Goal: Complete application form: Complete application form

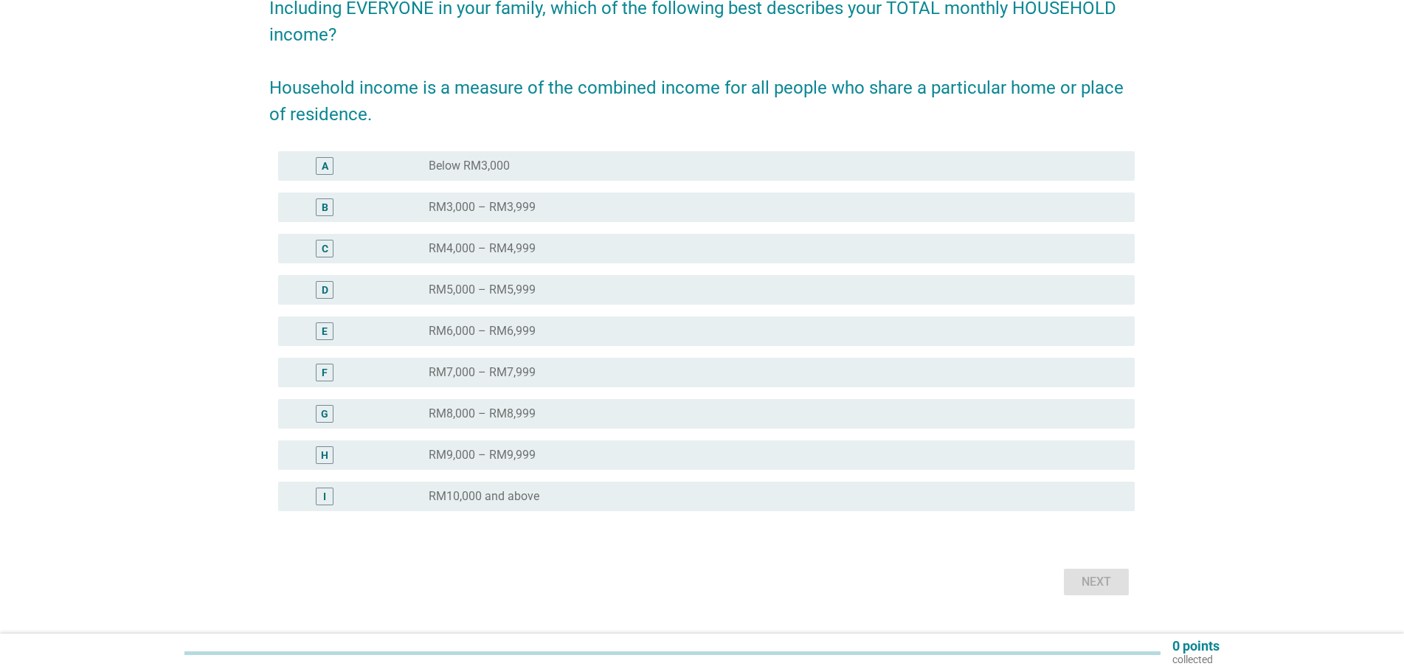
scroll to position [169, 0]
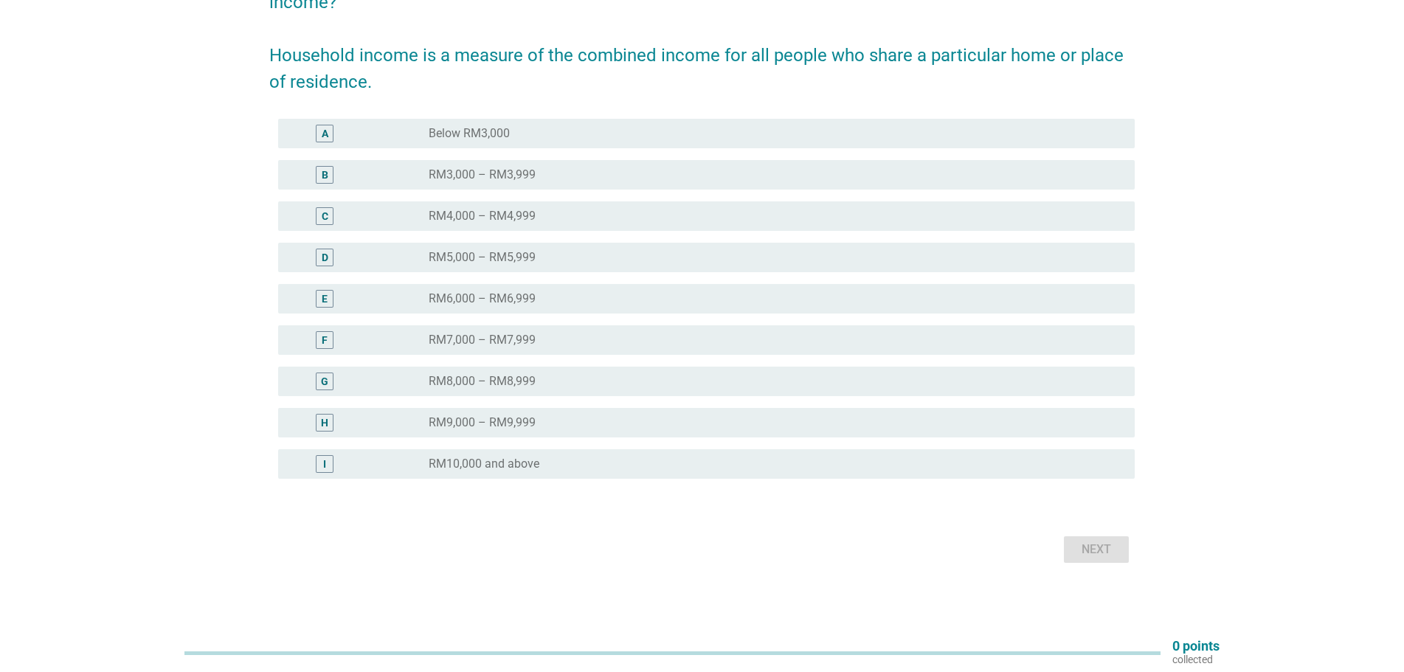
click at [548, 472] on div "radio_button_unchecked RM10,000 and above" at bounding box center [776, 464] width 694 height 18
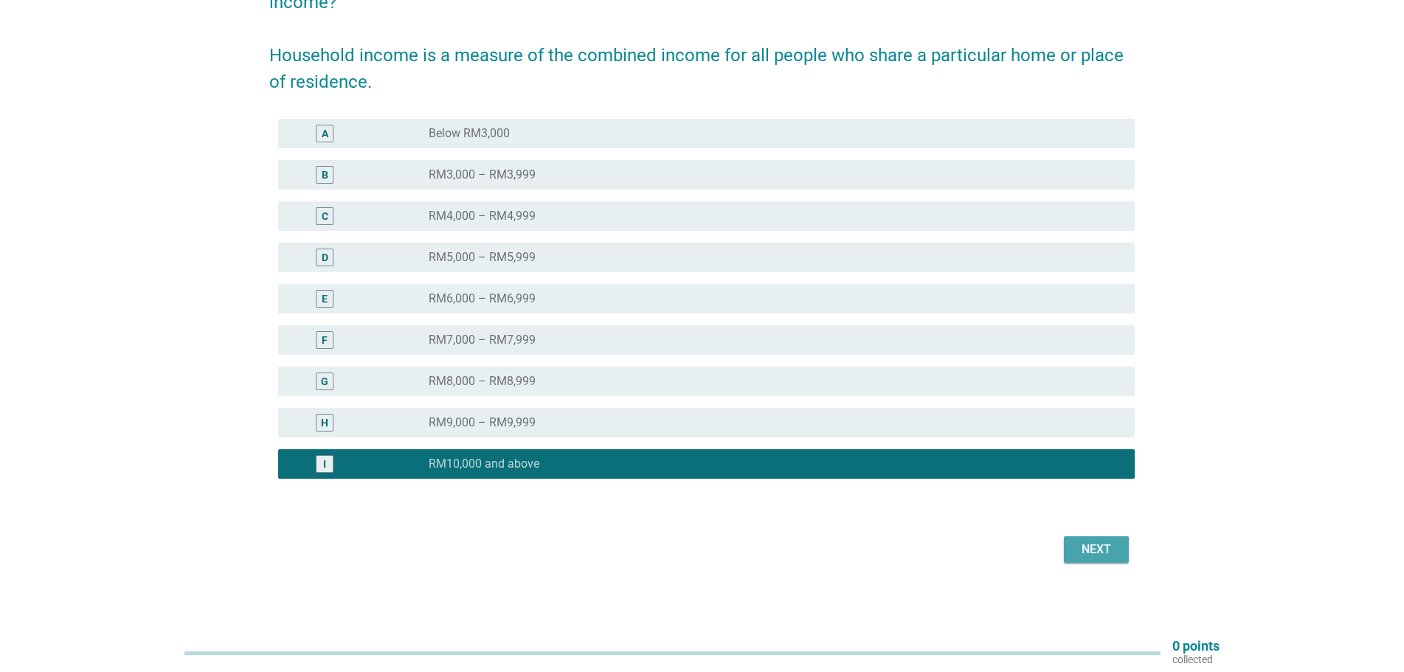
click at [1089, 550] on div "Next" at bounding box center [1096, 550] width 41 height 18
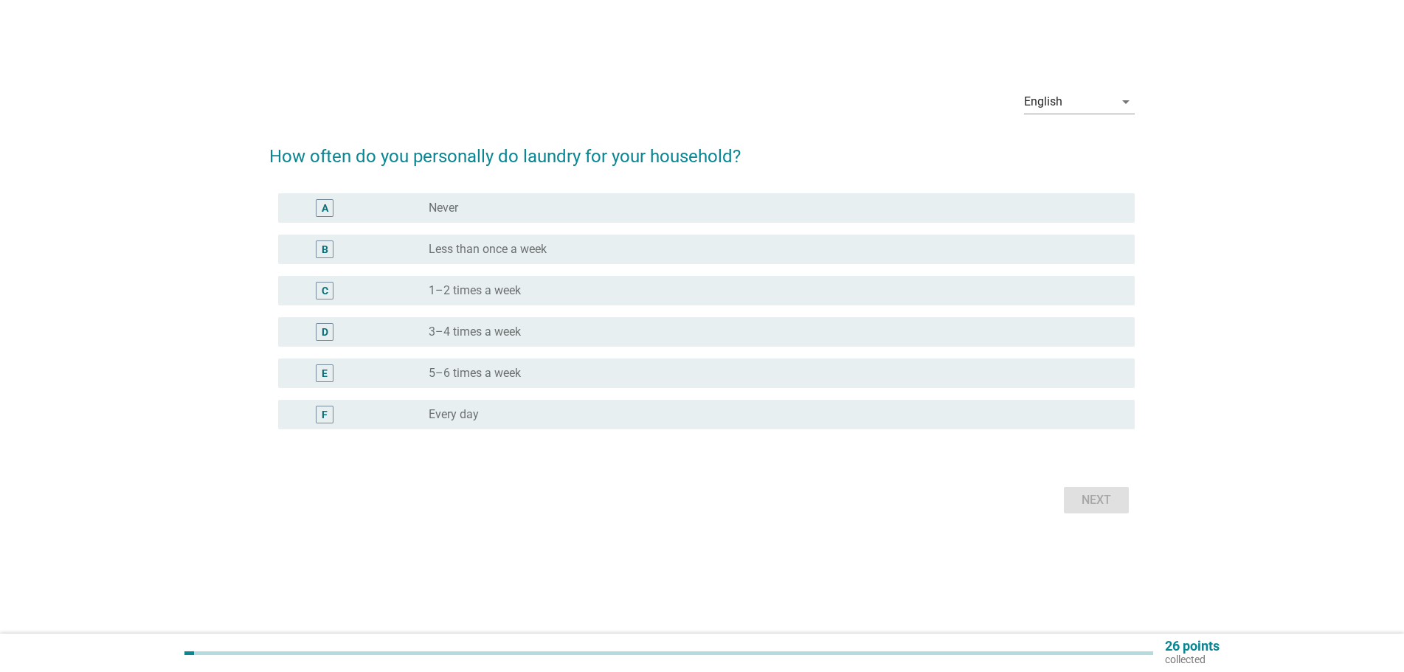
scroll to position [0, 0]
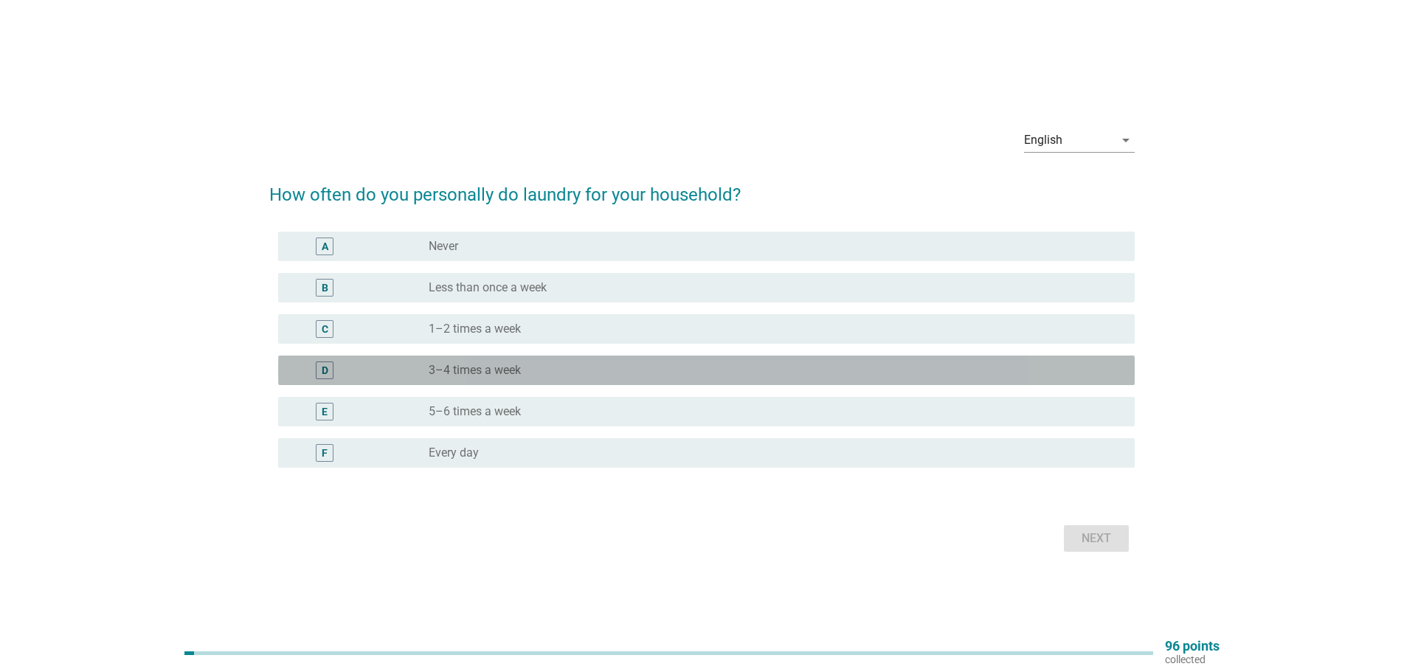
click at [542, 371] on div "radio_button_unchecked 3–4 times a week" at bounding box center [770, 370] width 683 height 15
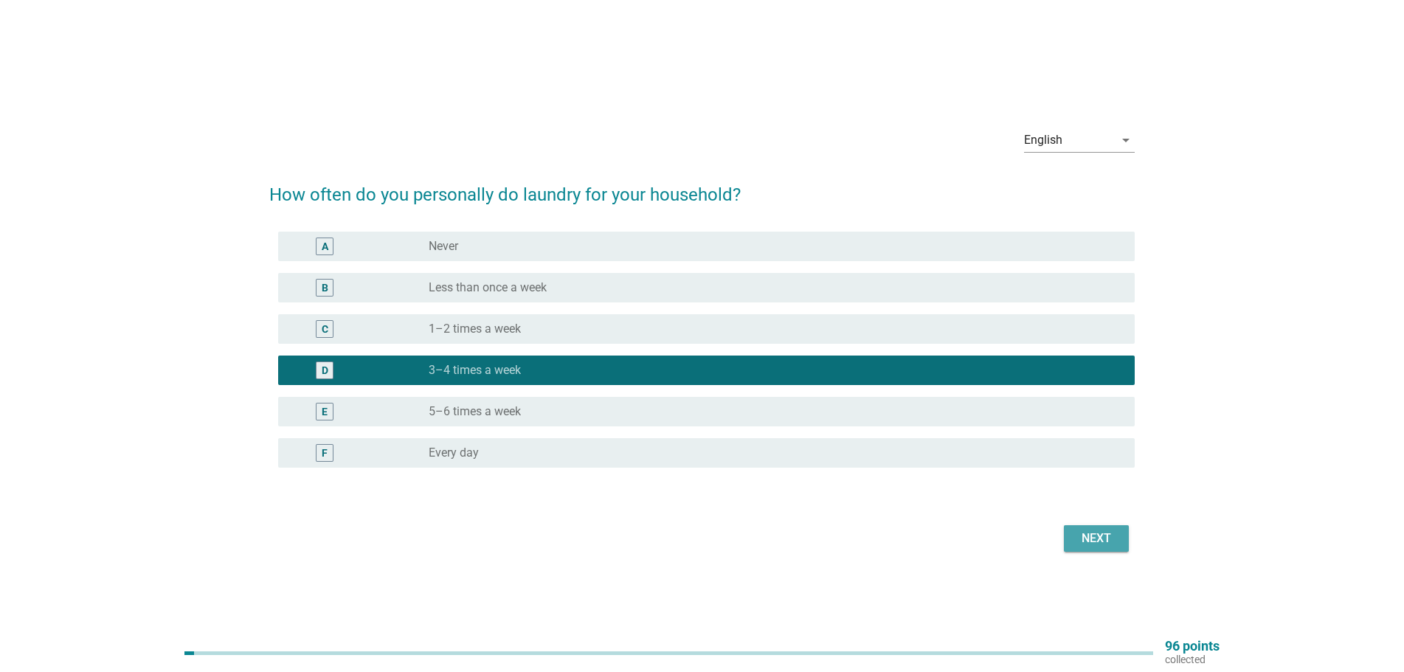
click at [1124, 535] on button "Next" at bounding box center [1096, 538] width 65 height 27
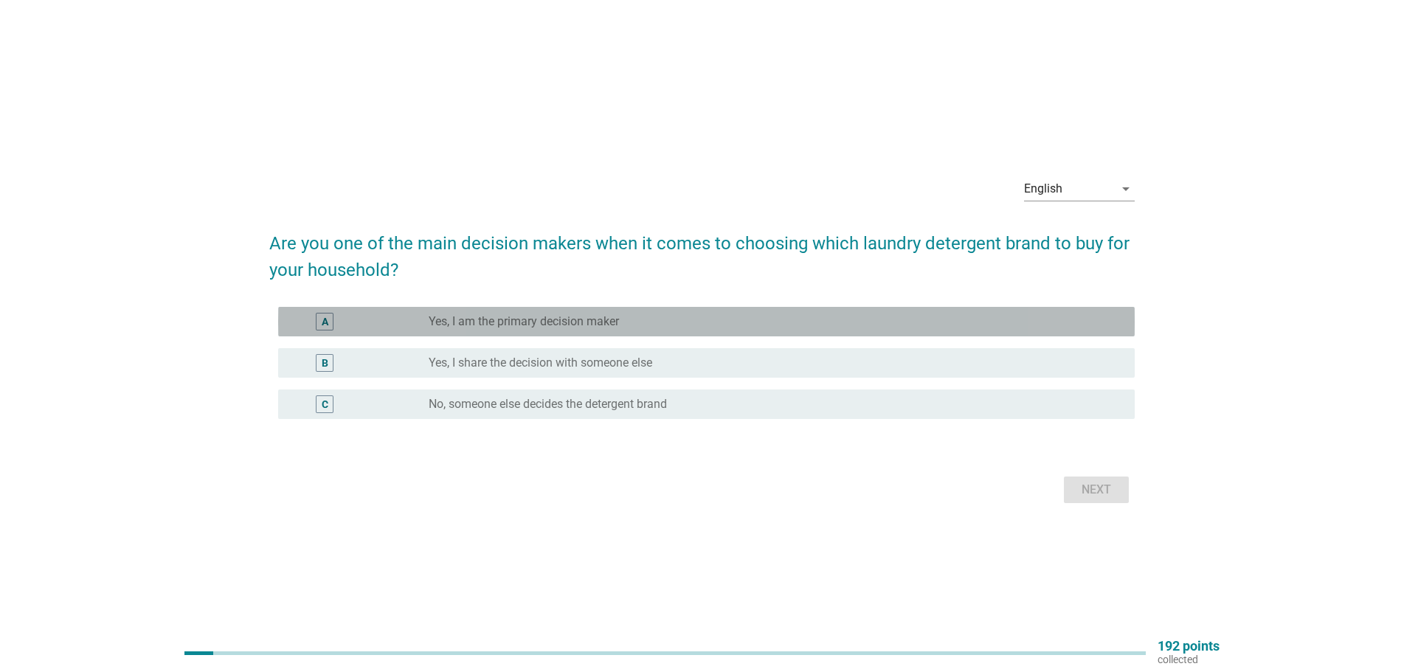
click at [613, 311] on div "A radio_button_unchecked Yes, I am the primary decision maker" at bounding box center [706, 322] width 857 height 30
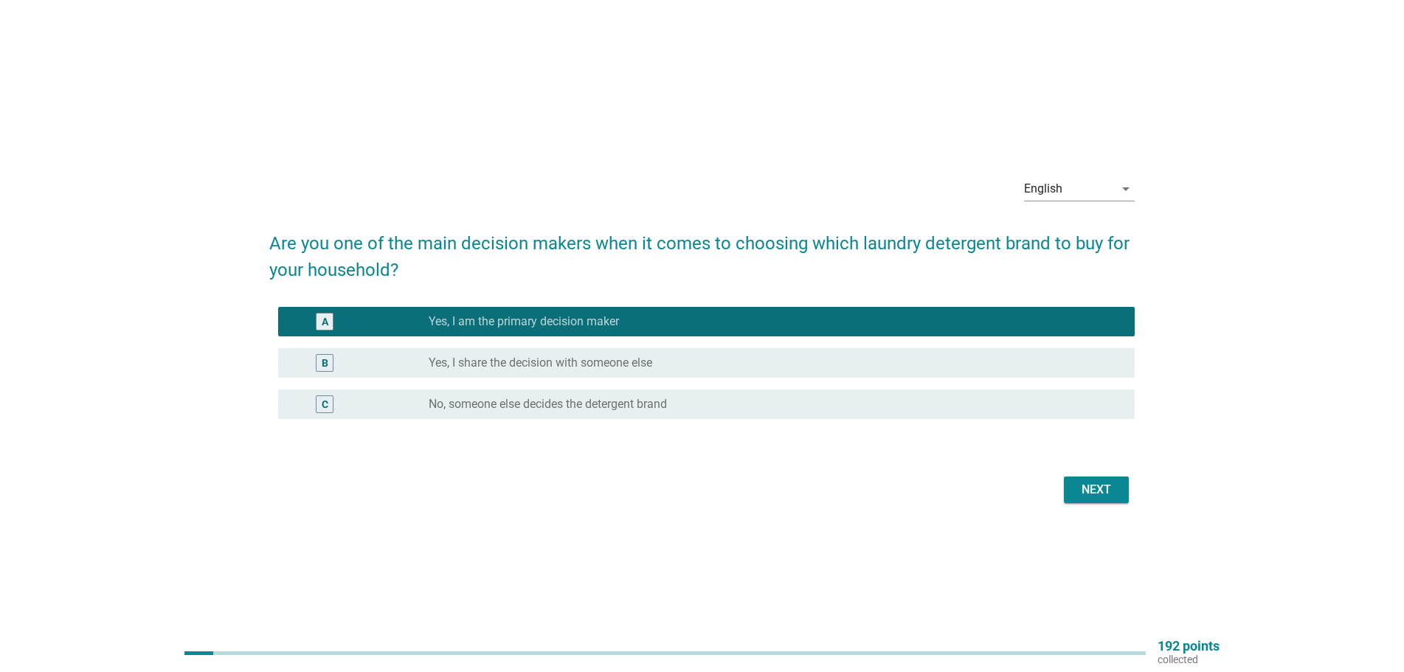
click at [1108, 496] on div "Next" at bounding box center [1096, 490] width 41 height 18
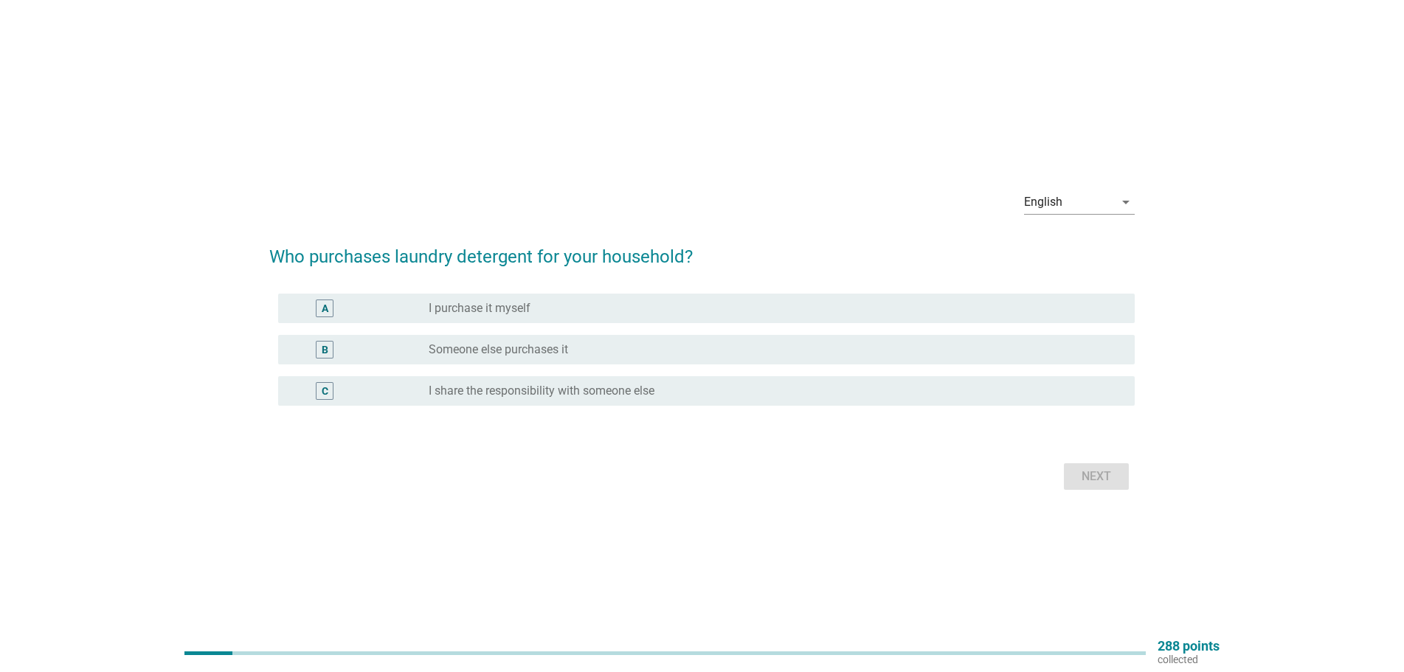
click at [519, 307] on label "I purchase it myself" at bounding box center [480, 308] width 102 height 15
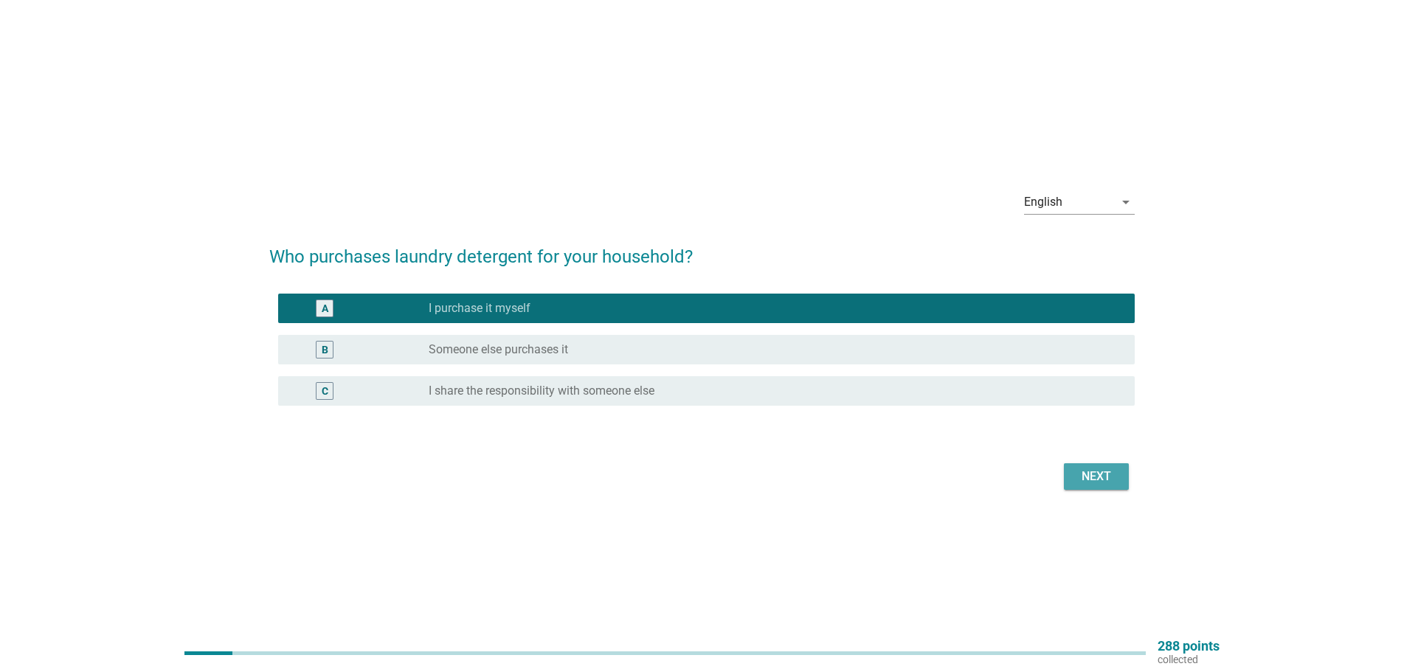
click at [1089, 477] on div "Next" at bounding box center [1096, 477] width 41 height 18
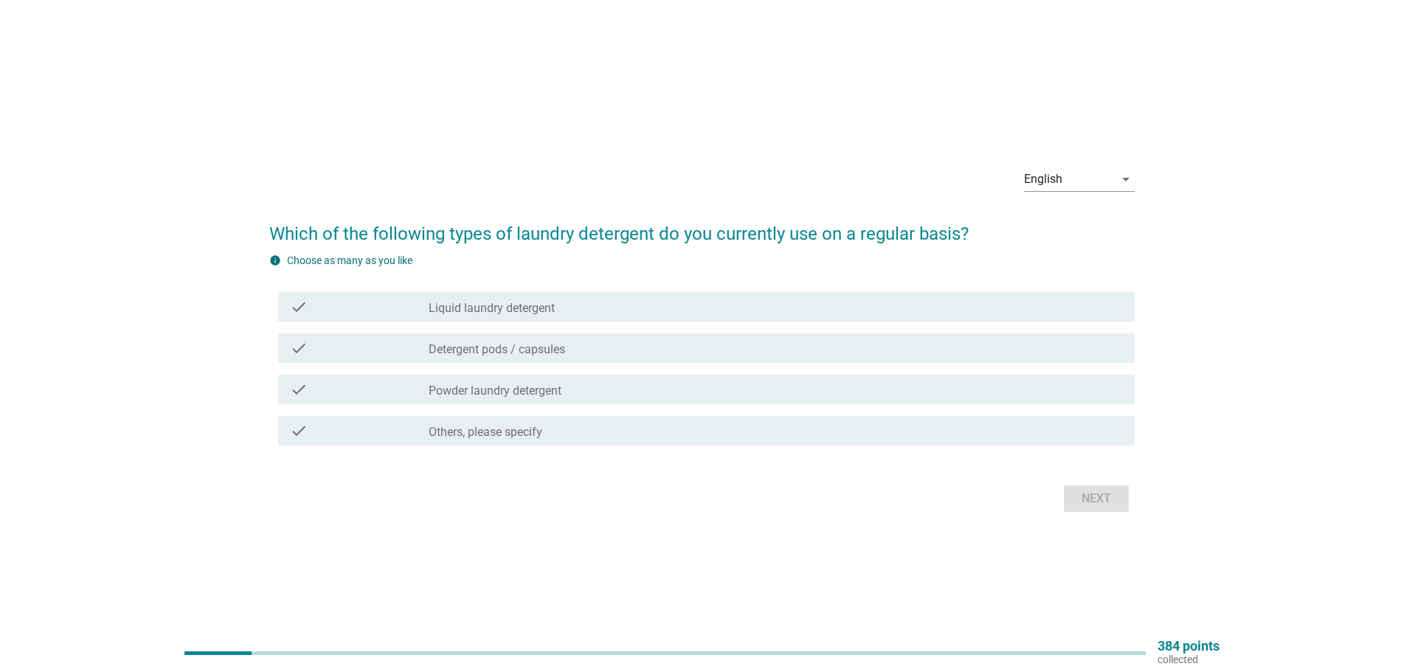
click at [517, 305] on label "Liquid laundry detergent" at bounding box center [492, 308] width 126 height 15
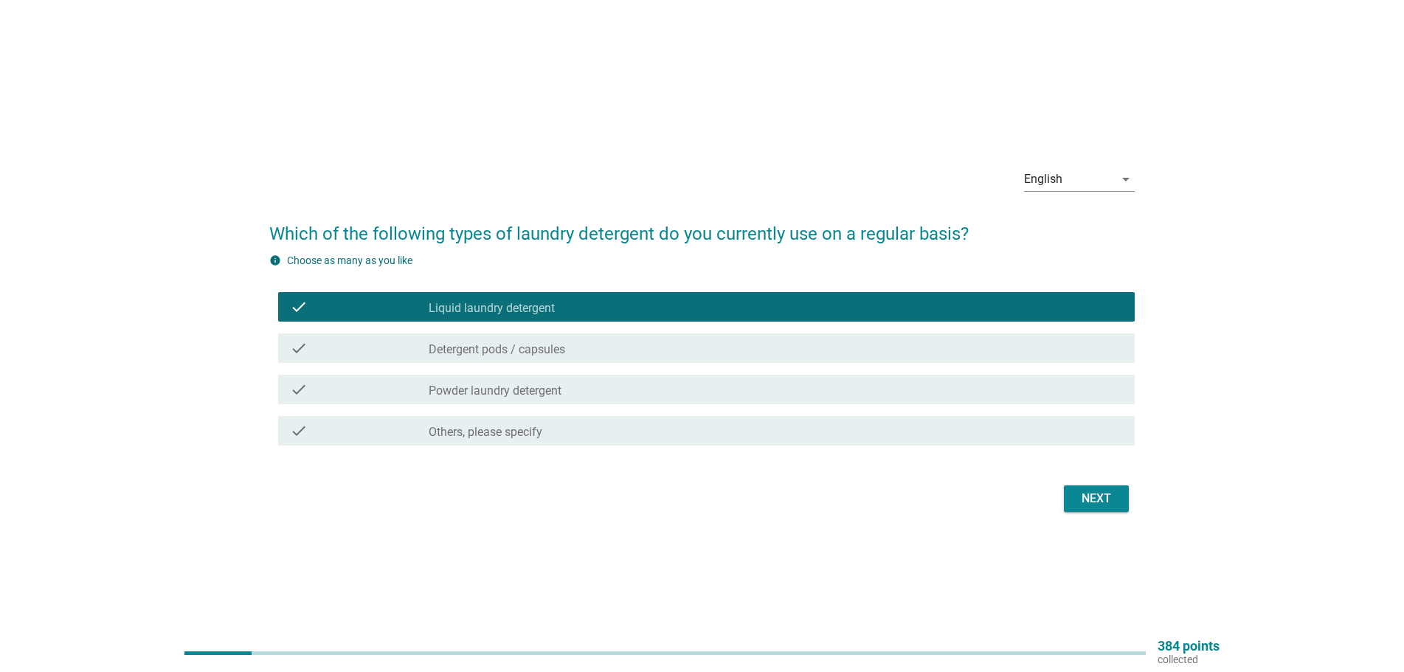
click at [529, 342] on label "Detergent pods / capsules" at bounding box center [497, 349] width 137 height 15
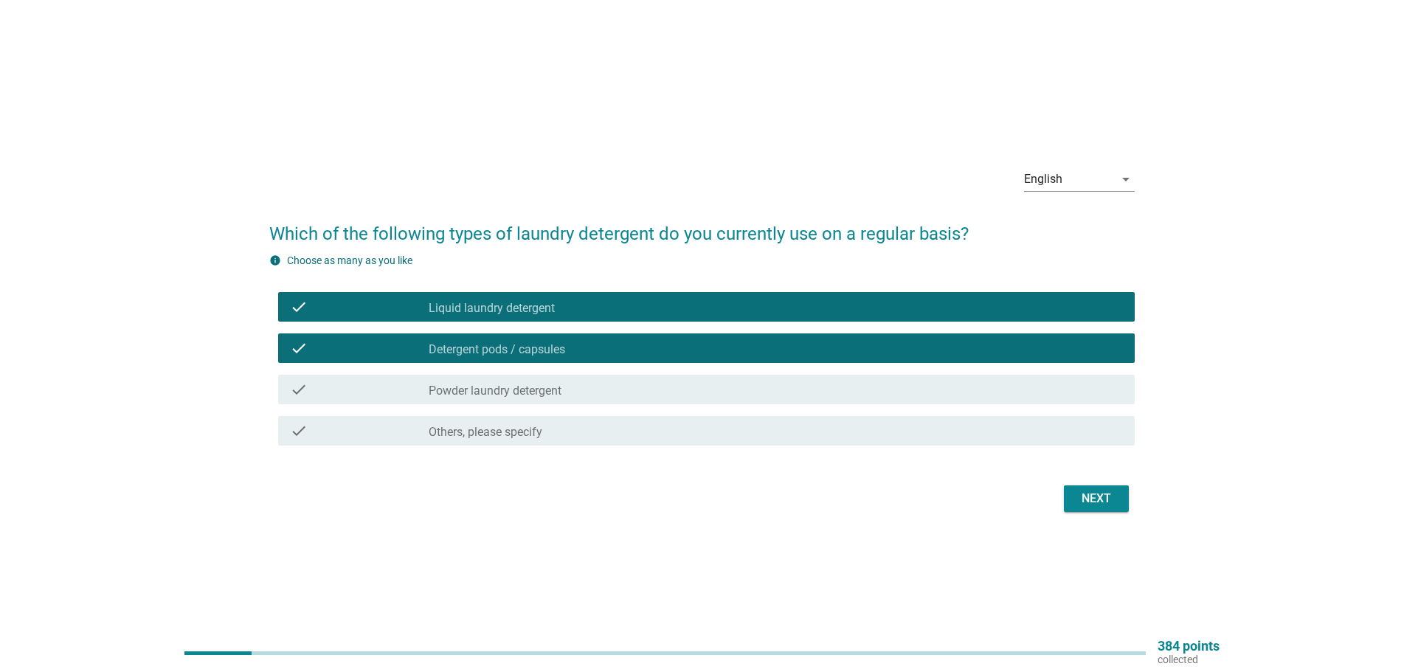
click at [529, 376] on div "check check_box_outline_blank Powder laundry detergent" at bounding box center [706, 390] width 857 height 30
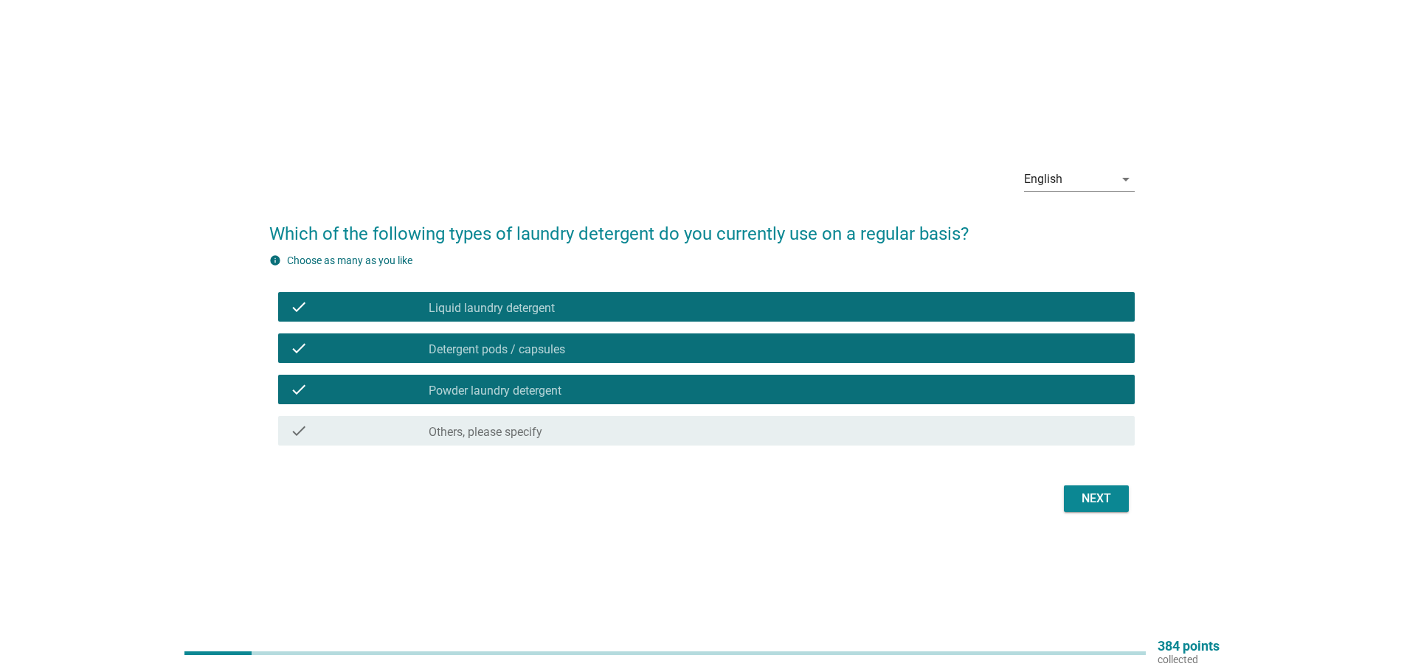
click at [538, 381] on div "check_box_outline_blank Powder laundry detergent" at bounding box center [776, 390] width 694 height 18
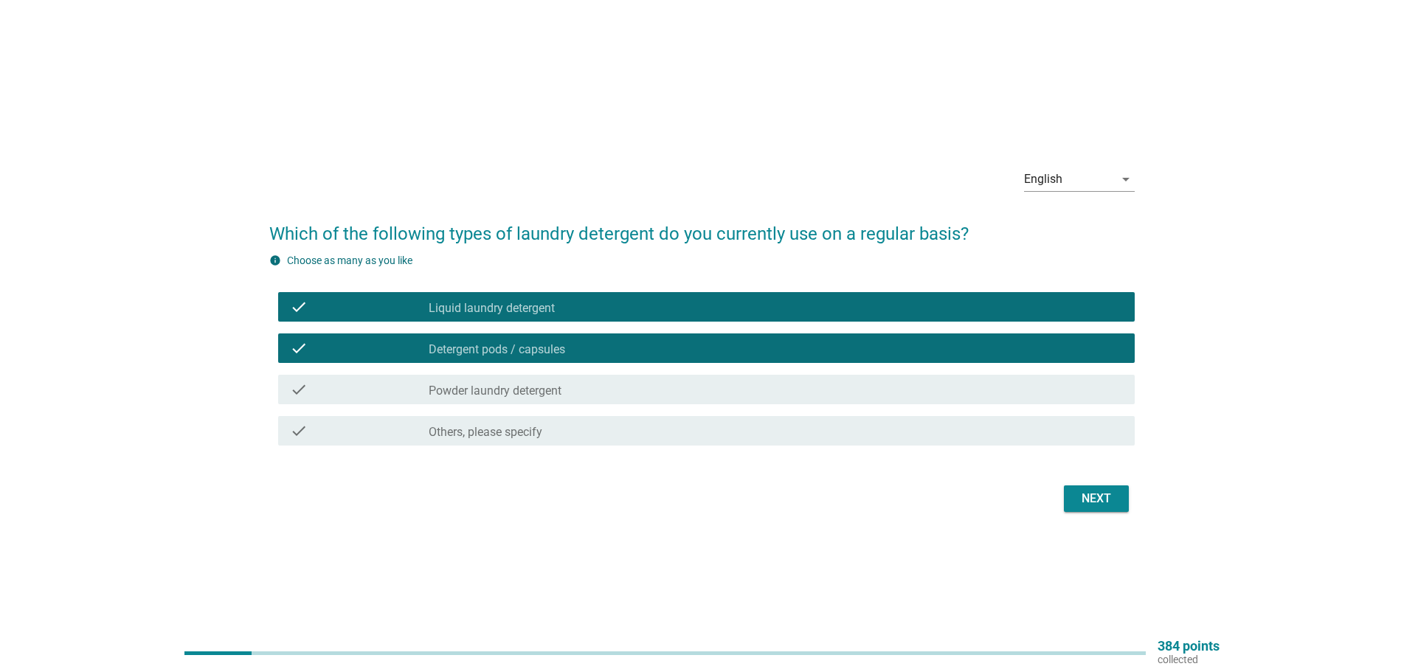
click at [1108, 494] on div "Next" at bounding box center [1096, 499] width 41 height 18
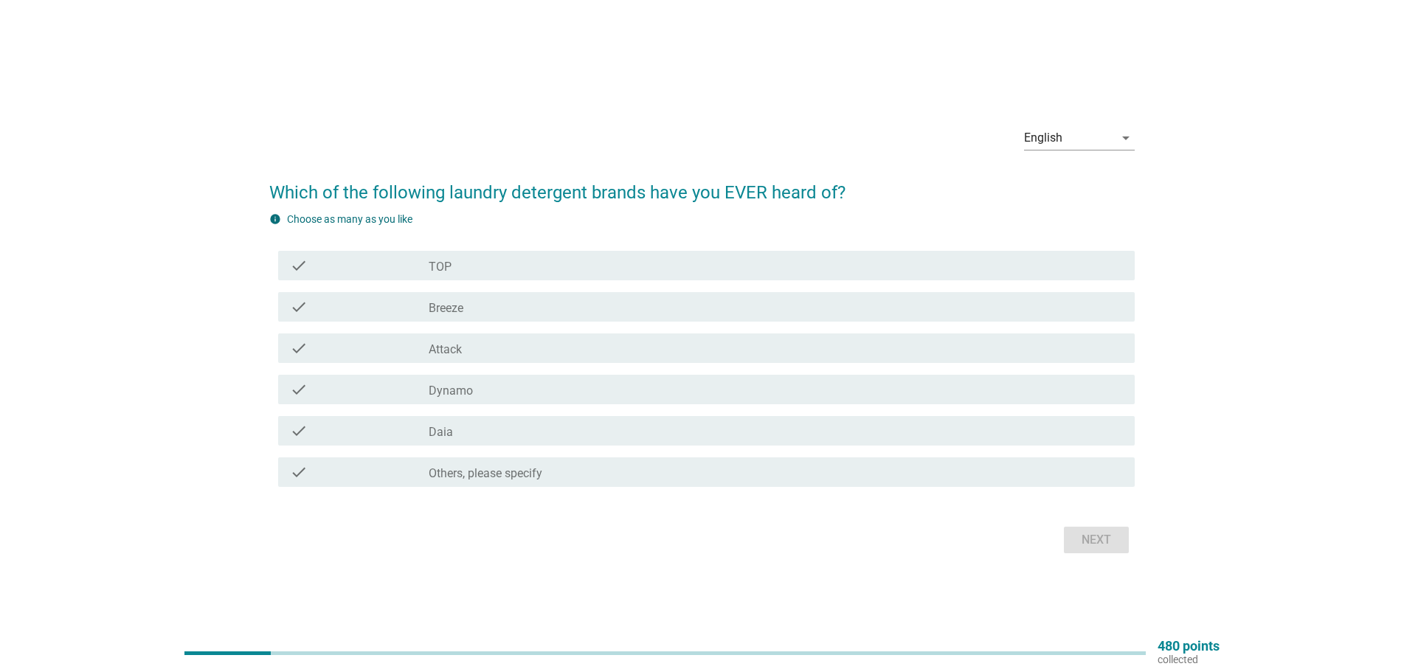
click at [458, 274] on div "check_box_outline_blank TOP" at bounding box center [776, 266] width 694 height 18
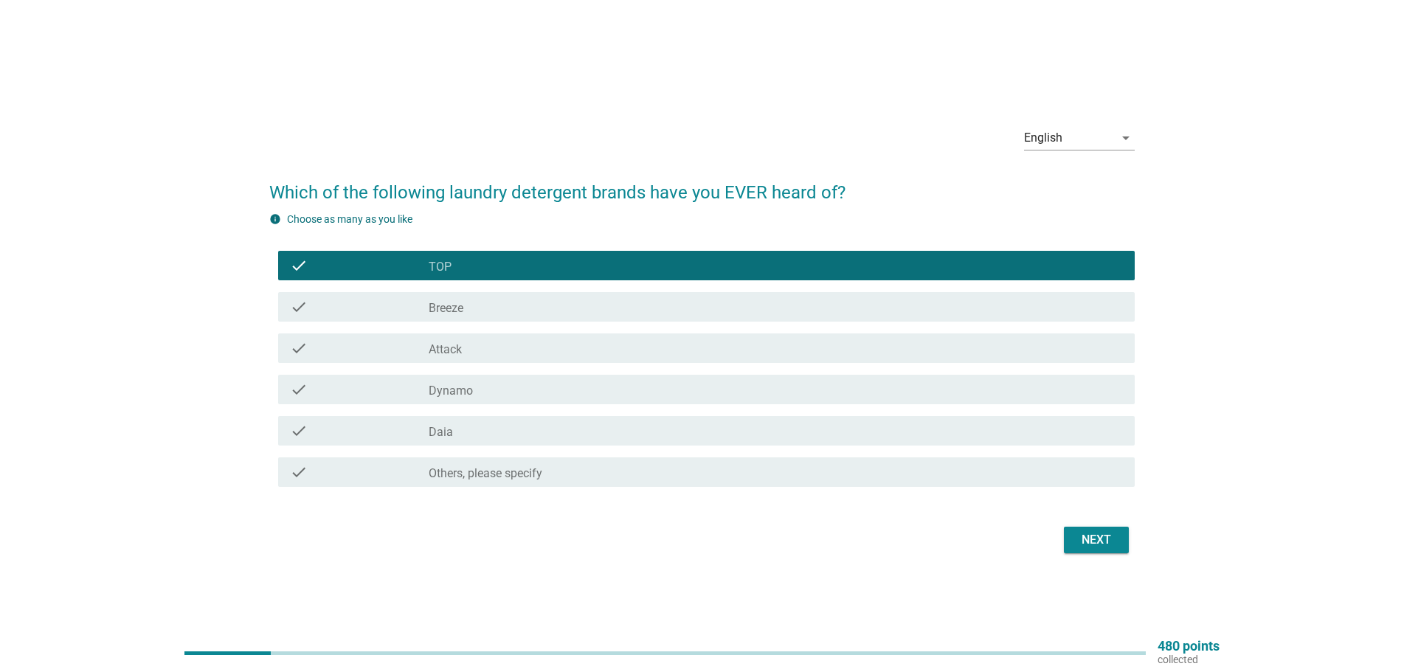
click at [468, 310] on div "check_box_outline_blank Breeze" at bounding box center [776, 307] width 694 height 18
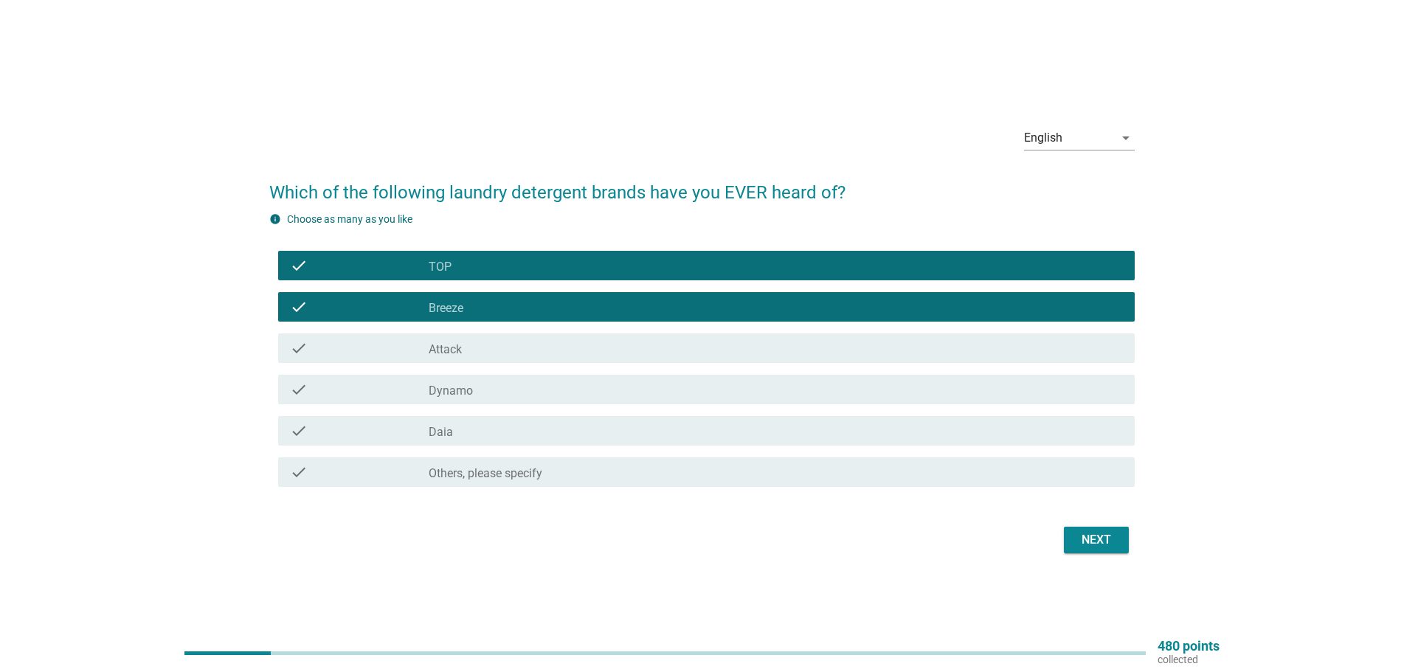
click at [486, 381] on div "check_box_outline_blank Dynamo" at bounding box center [776, 390] width 694 height 18
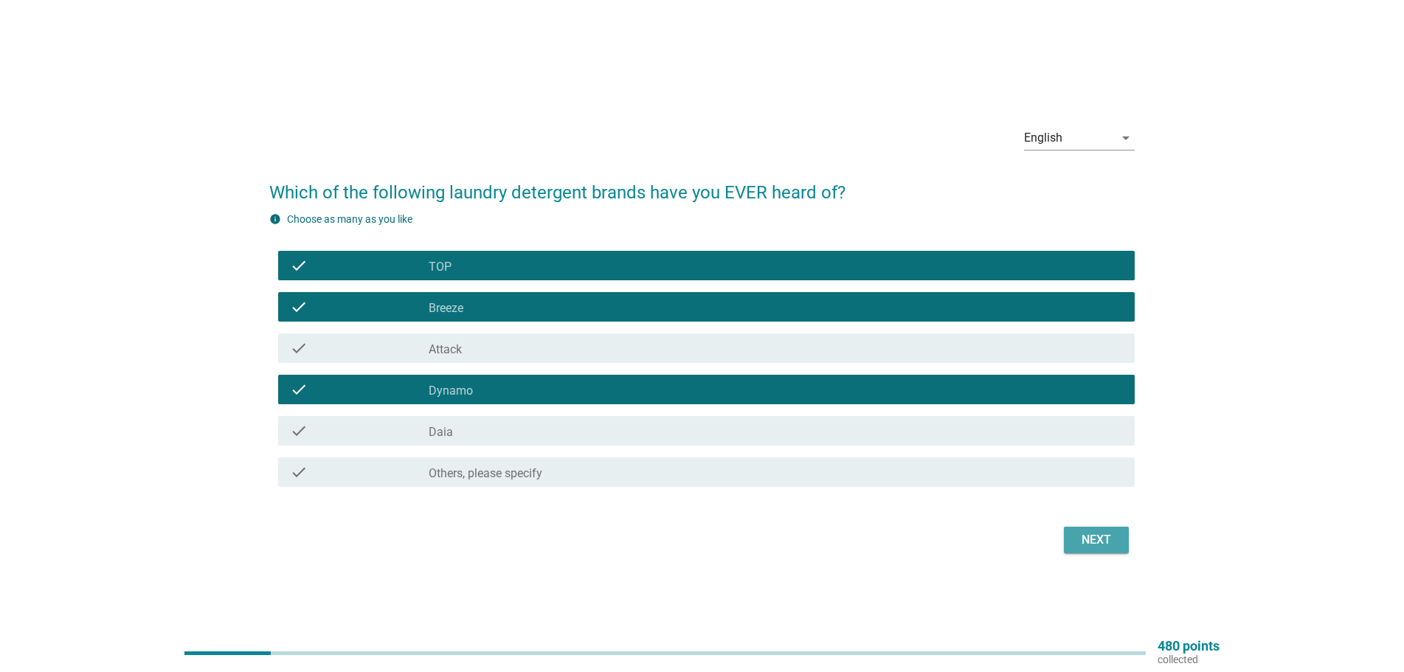
click at [1088, 548] on div "Next" at bounding box center [1096, 540] width 41 height 18
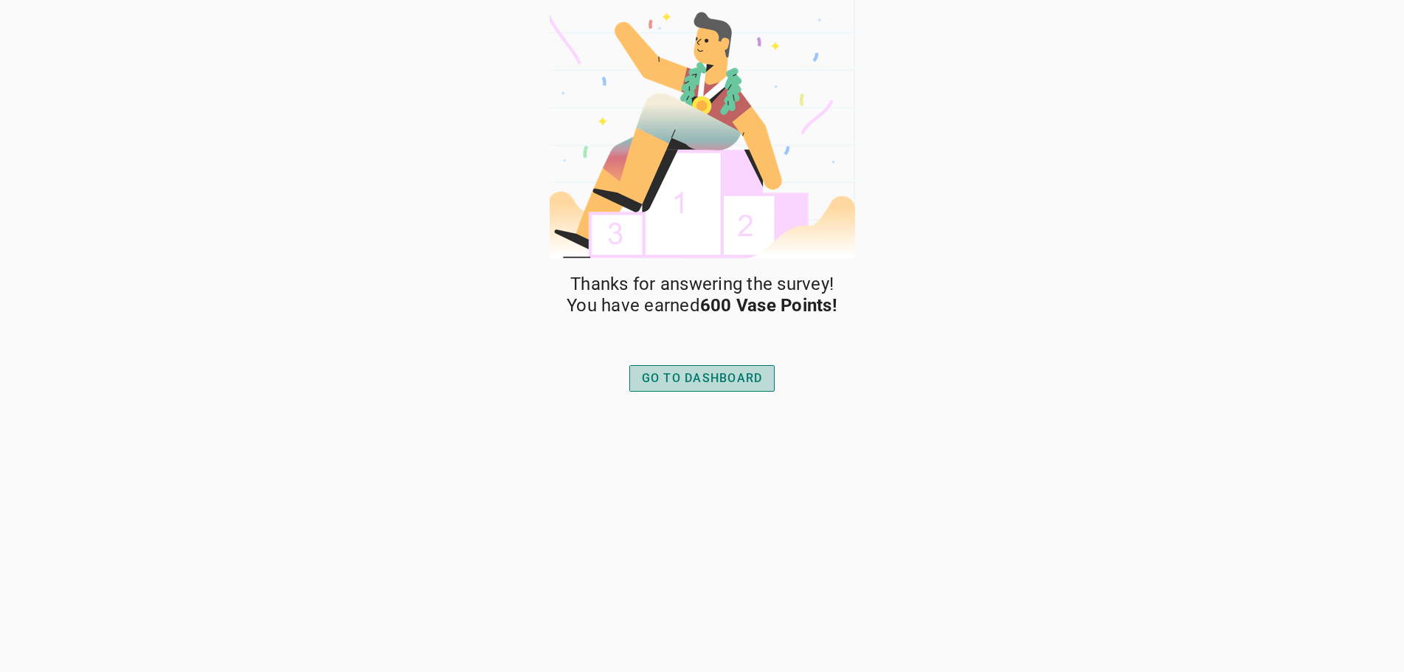
click at [687, 373] on div "GO TO DASHBOARD" at bounding box center [702, 379] width 121 height 18
